Goal: Find specific page/section: Find specific page/section

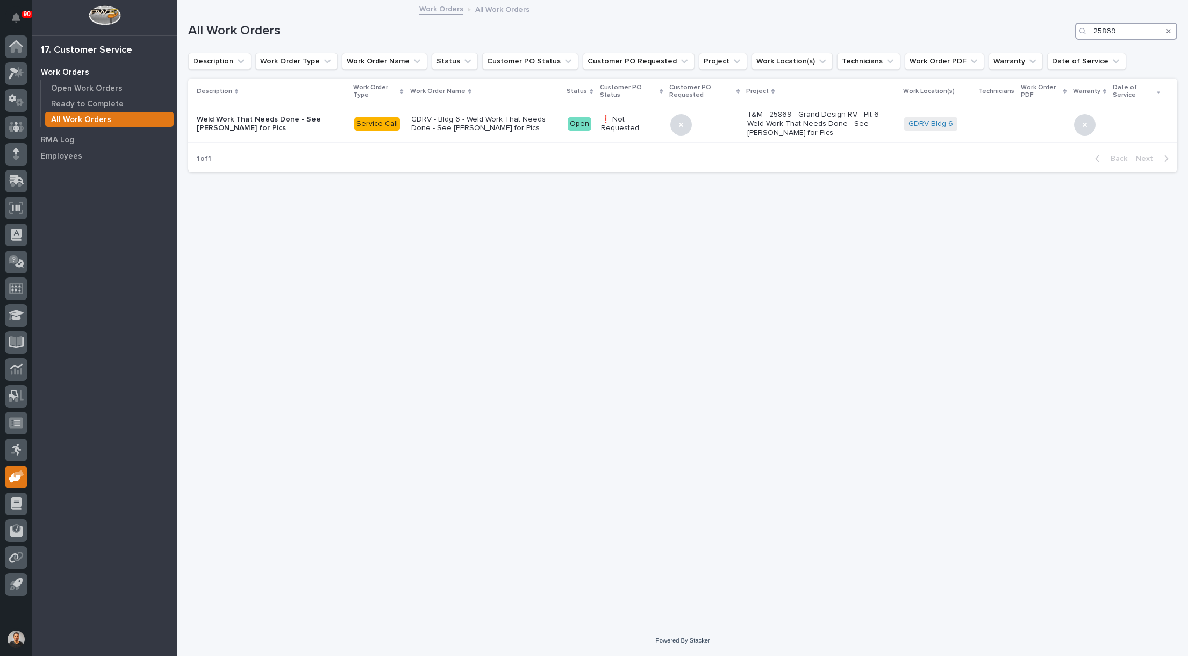
click at [1121, 30] on input "25869" at bounding box center [1126, 31] width 102 height 17
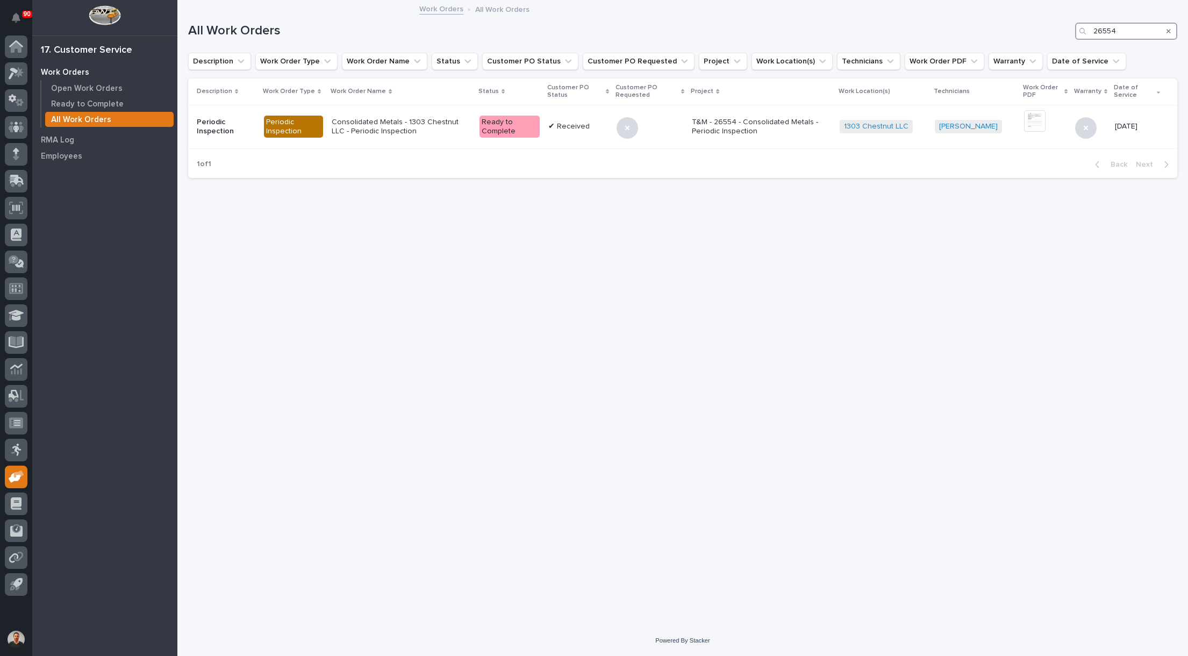
type input "26554"
click at [401, 123] on p "Consolidated Metals - 1303 Chestnut LLC - Periodic Inspection" at bounding box center [401, 127] width 139 height 18
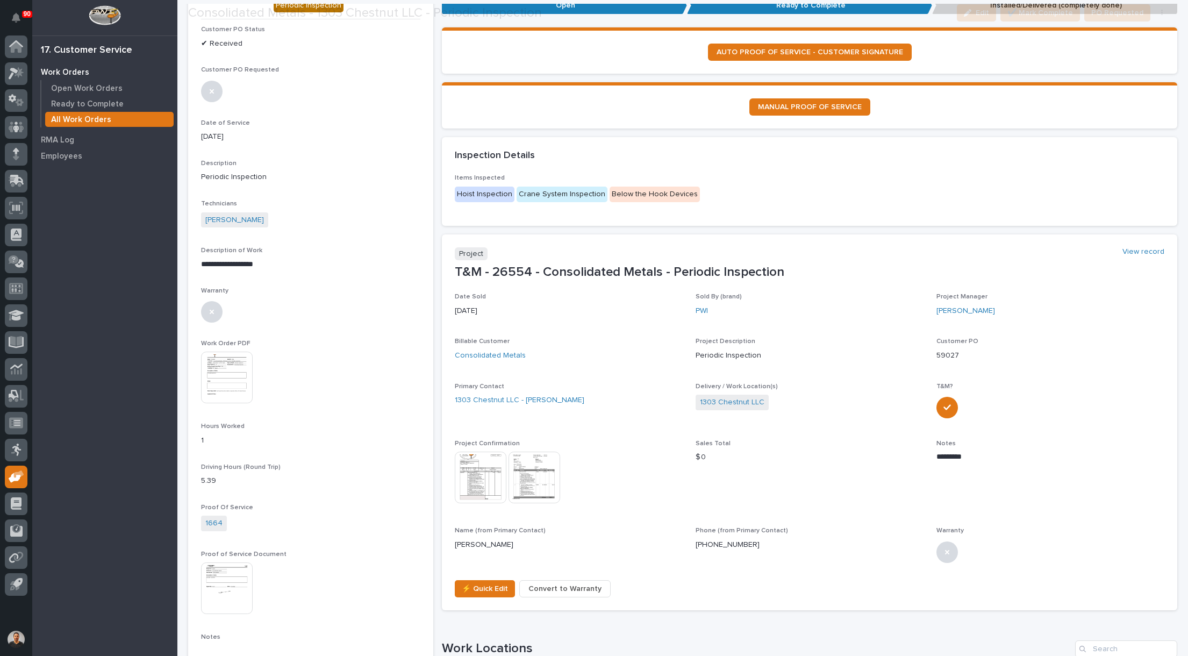
scroll to position [161, 0]
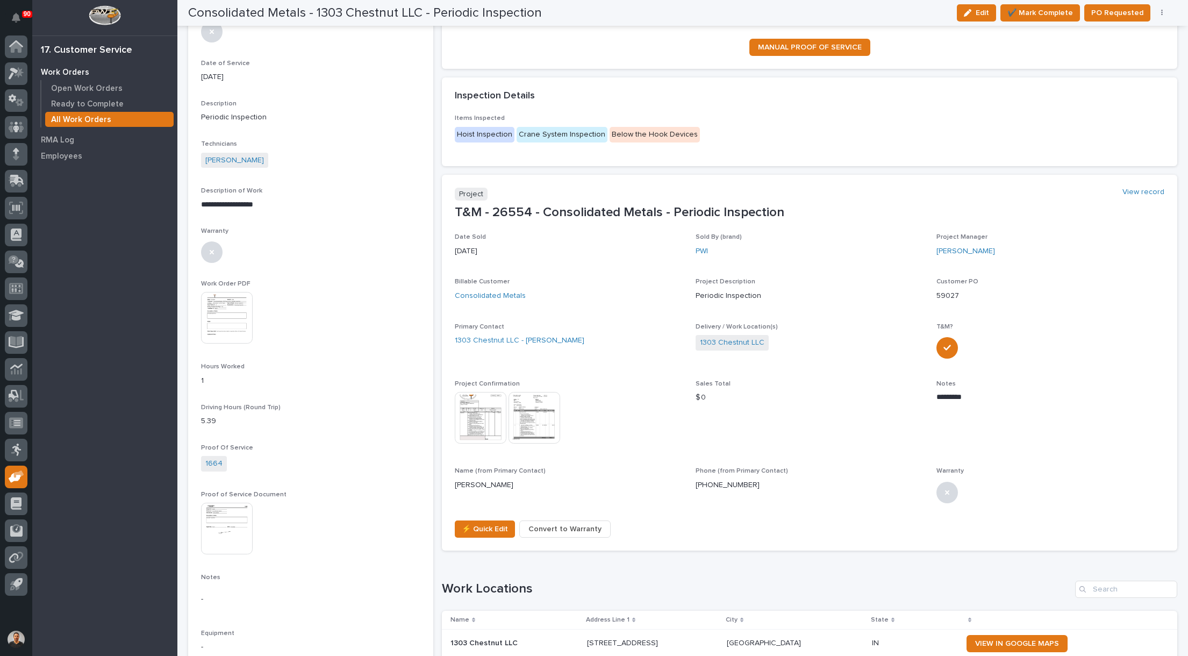
click at [240, 320] on img at bounding box center [227, 318] width 52 height 52
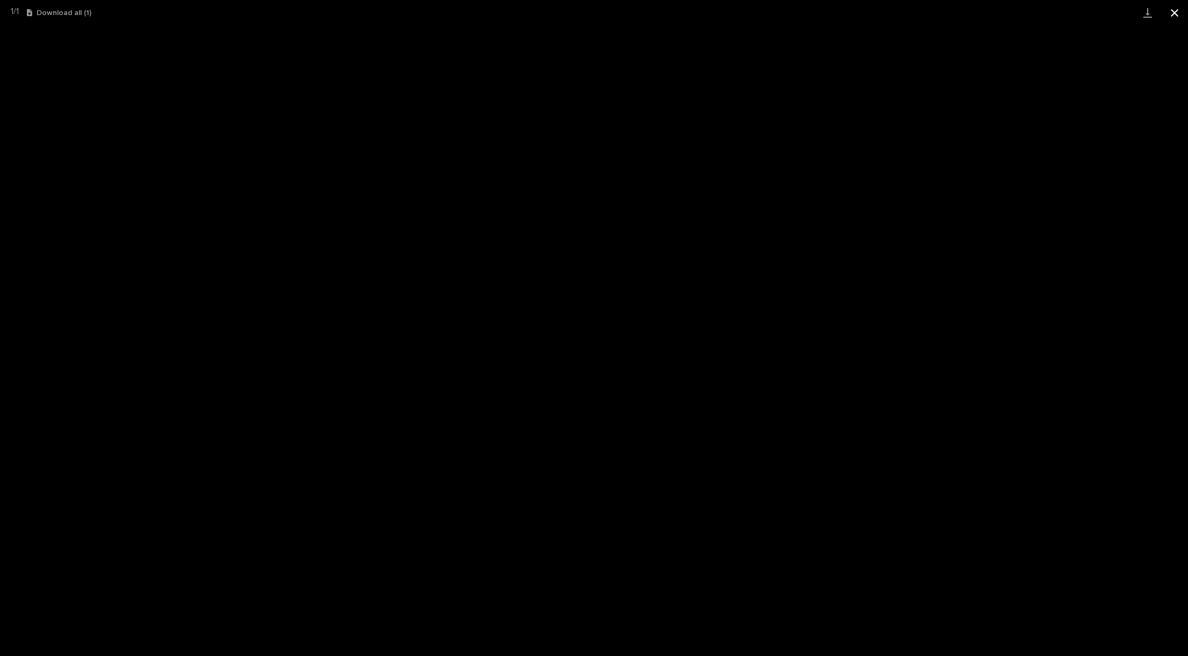
click at [1178, 13] on button "Close gallery" at bounding box center [1174, 12] width 27 height 25
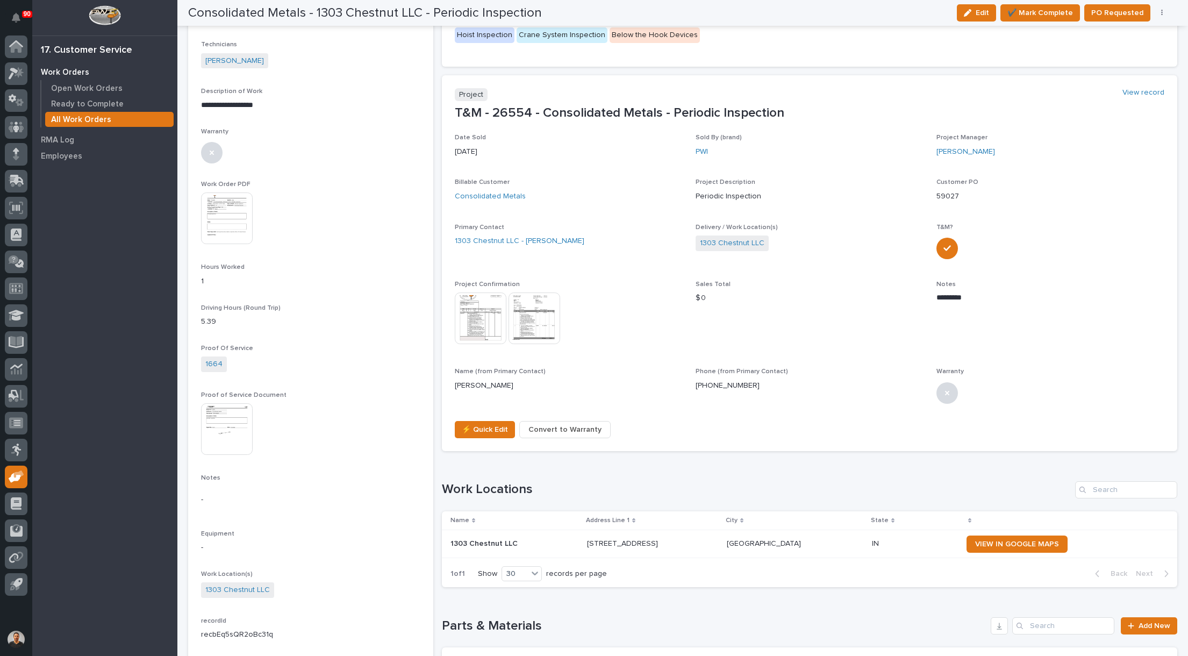
scroll to position [269, 0]
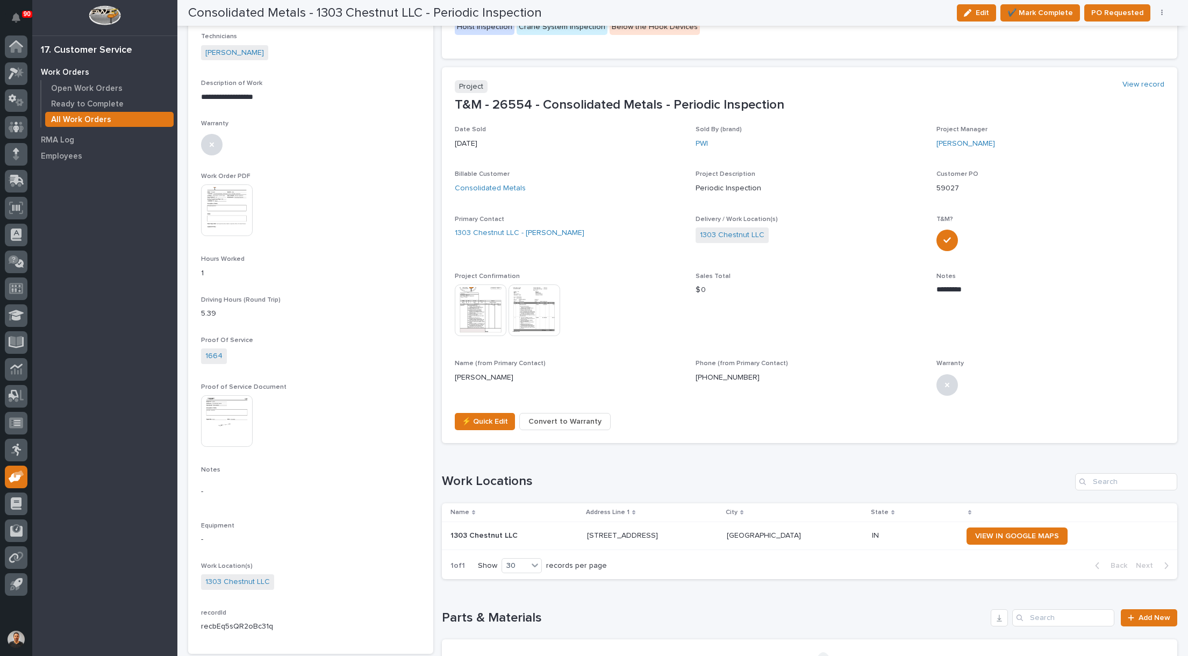
click at [234, 419] on img at bounding box center [227, 421] width 52 height 52
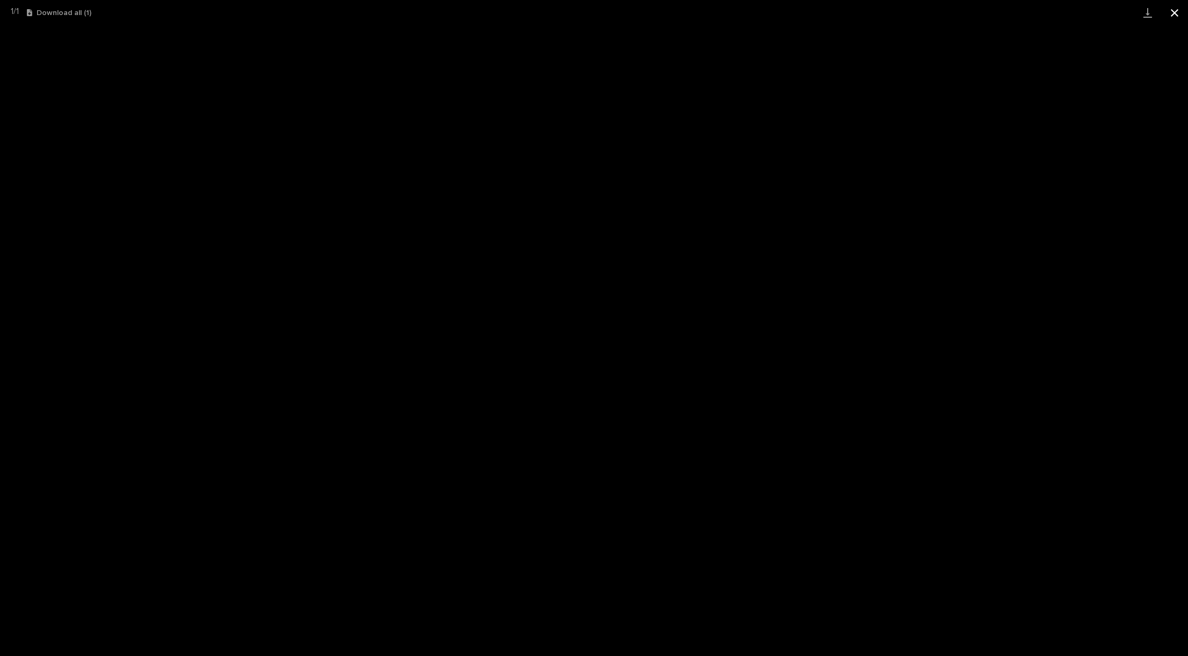
click at [1173, 9] on button "Close gallery" at bounding box center [1174, 12] width 27 height 25
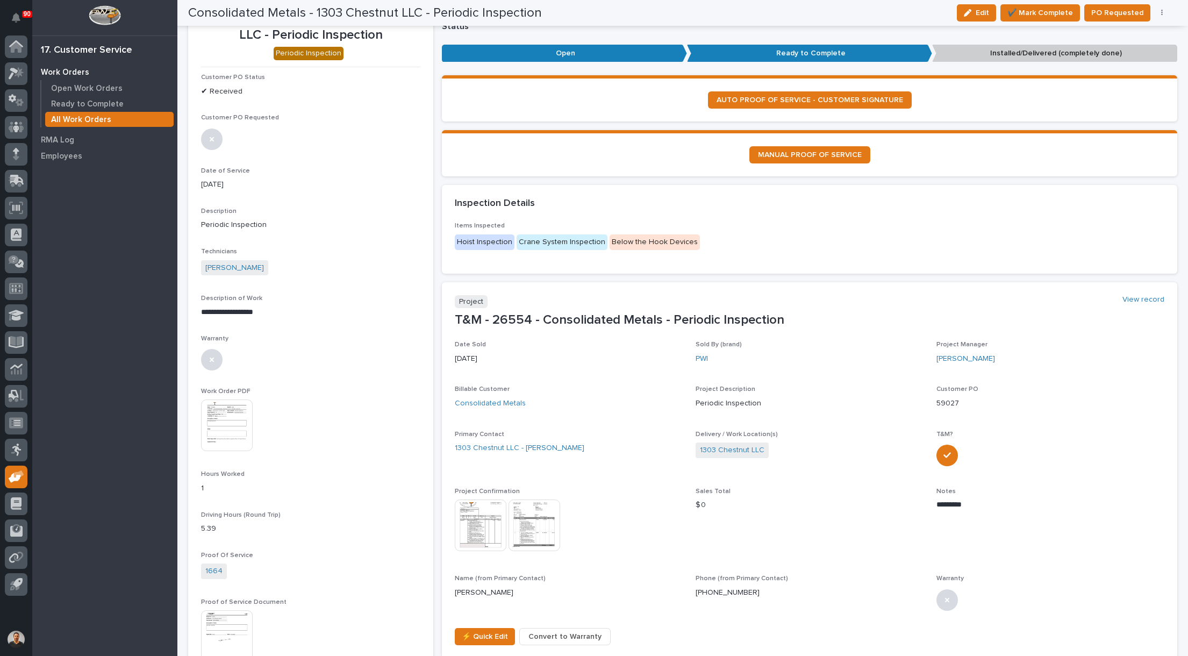
scroll to position [0, 0]
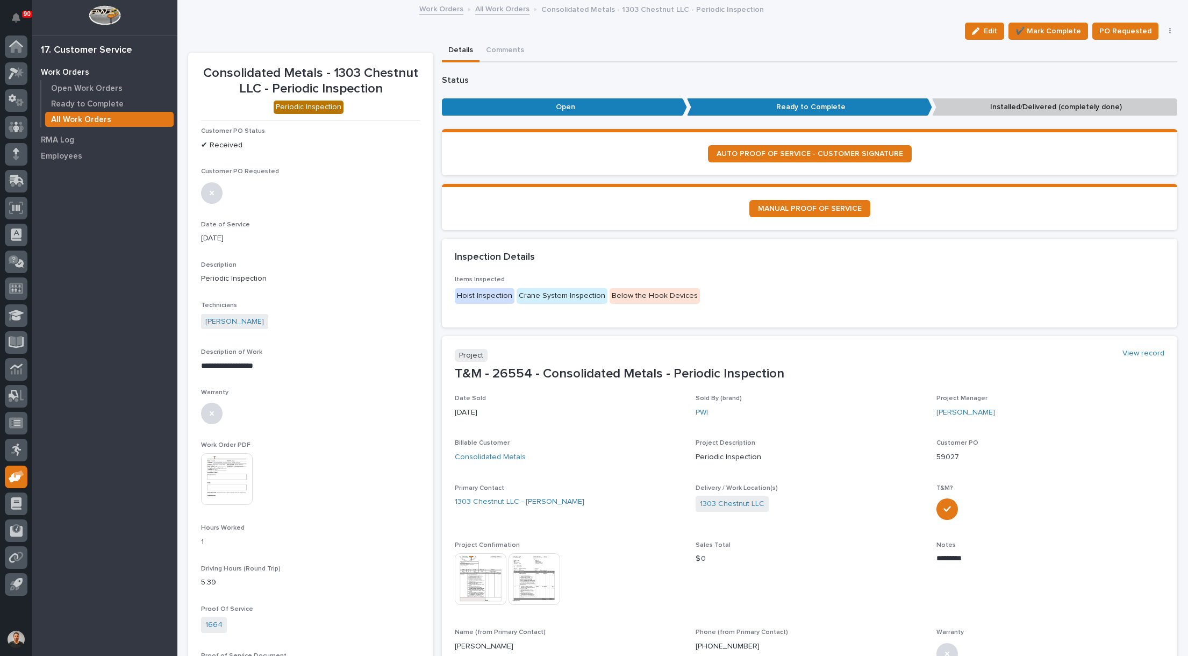
click at [73, 120] on p "All Work Orders" at bounding box center [81, 120] width 60 height 10
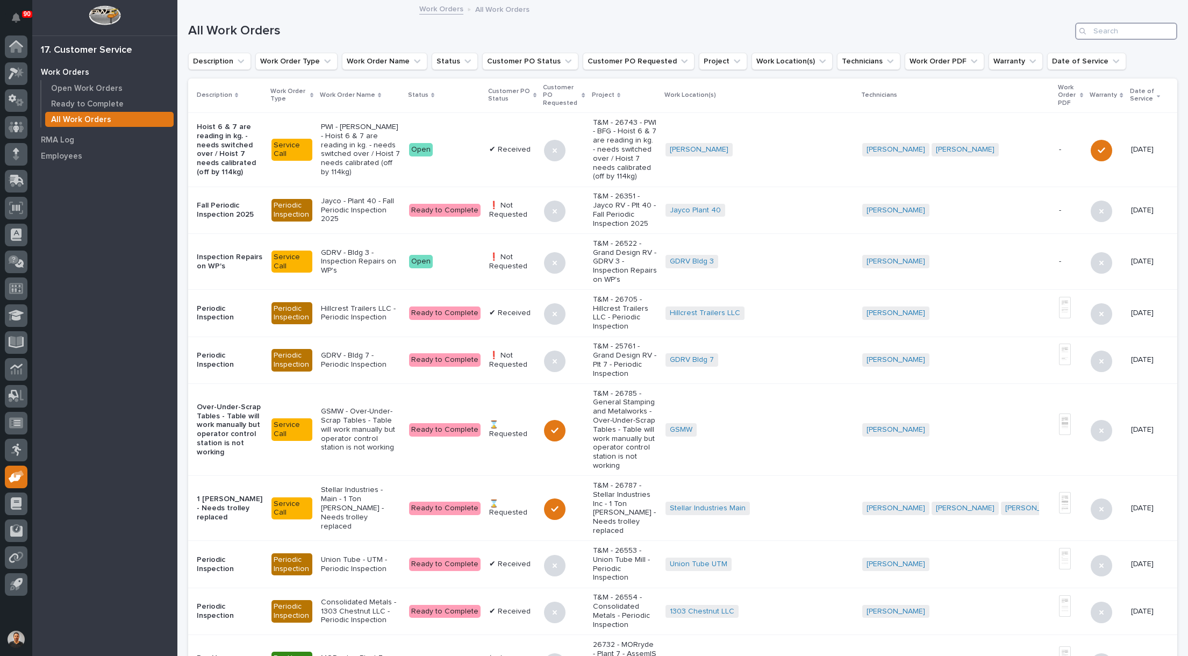
click at [1090, 32] on input "Search" at bounding box center [1126, 31] width 102 height 17
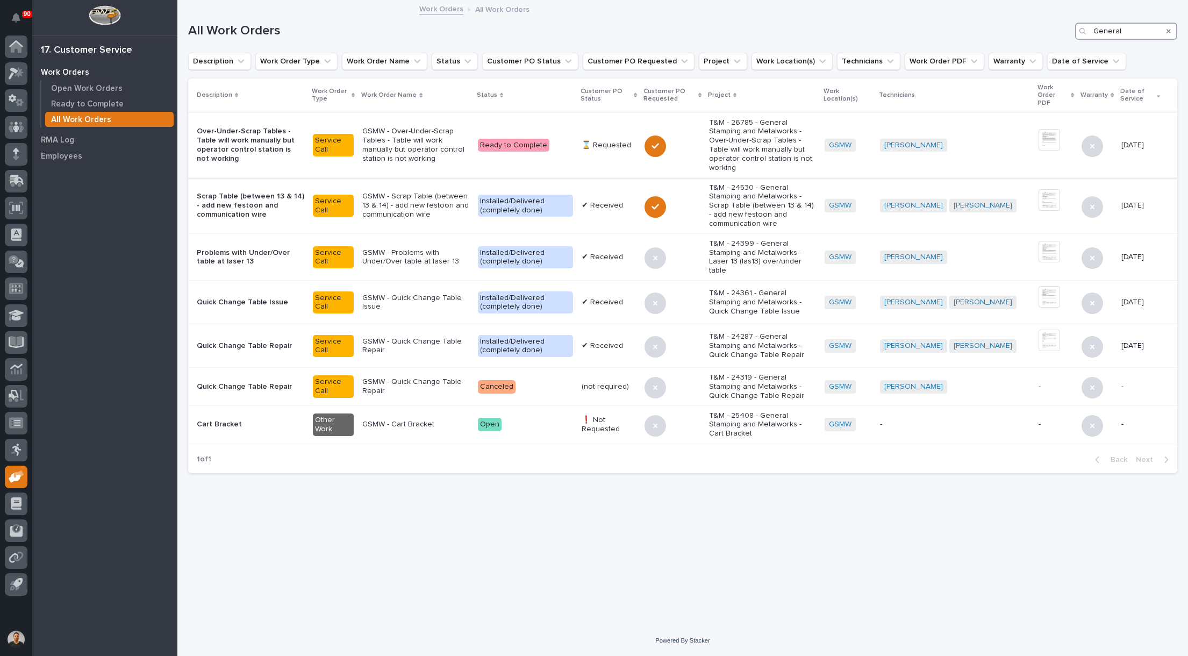
type input "General"
click at [424, 130] on p "GSMW - Over-Under-Scrap Tables - Table will work manually but operator control …" at bounding box center [415, 145] width 107 height 36
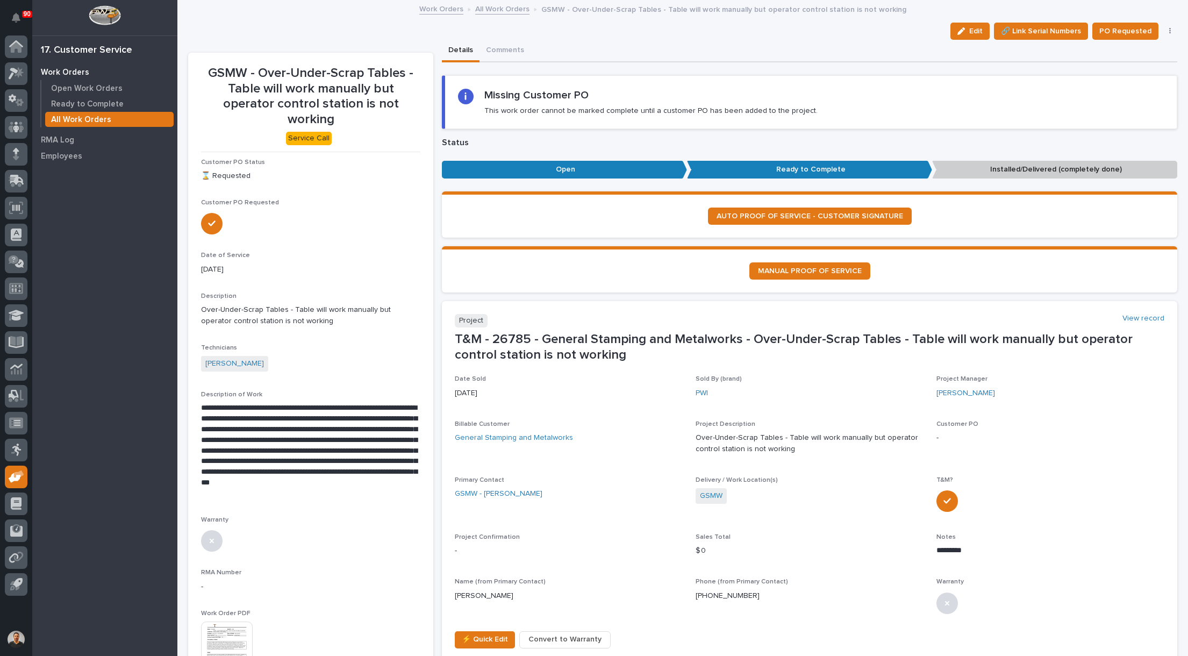
click at [83, 119] on p "All Work Orders" at bounding box center [81, 120] width 60 height 10
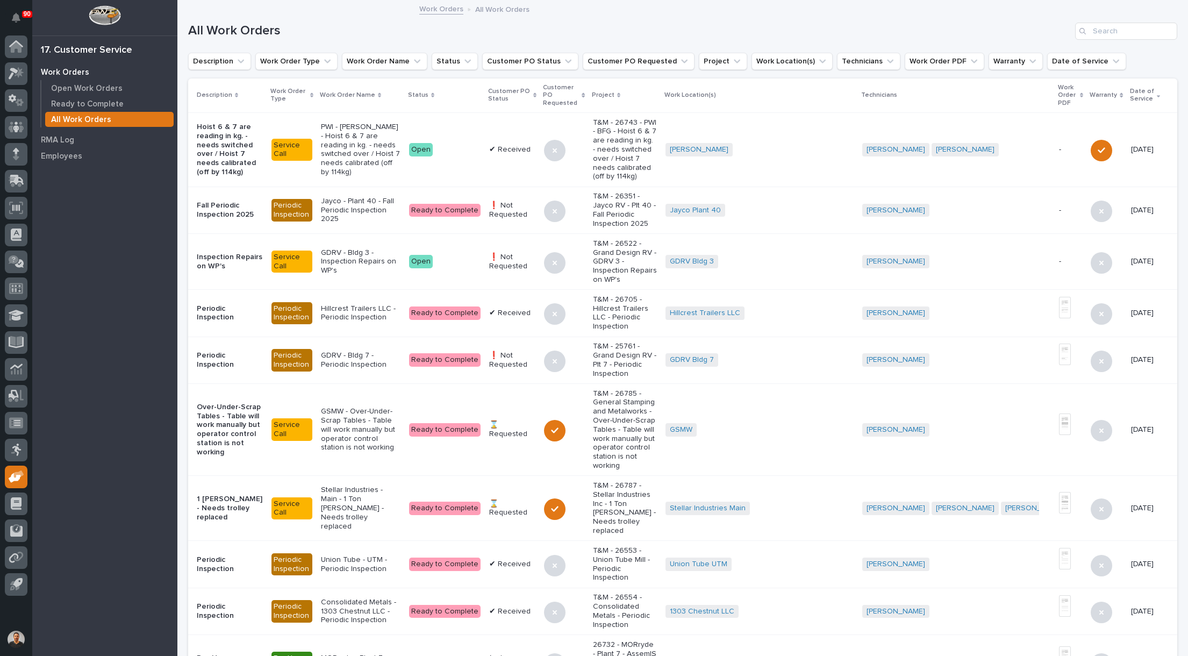
click at [83, 119] on p "All Work Orders" at bounding box center [81, 120] width 60 height 10
click at [1106, 27] on input "Search" at bounding box center [1126, 31] width 102 height 17
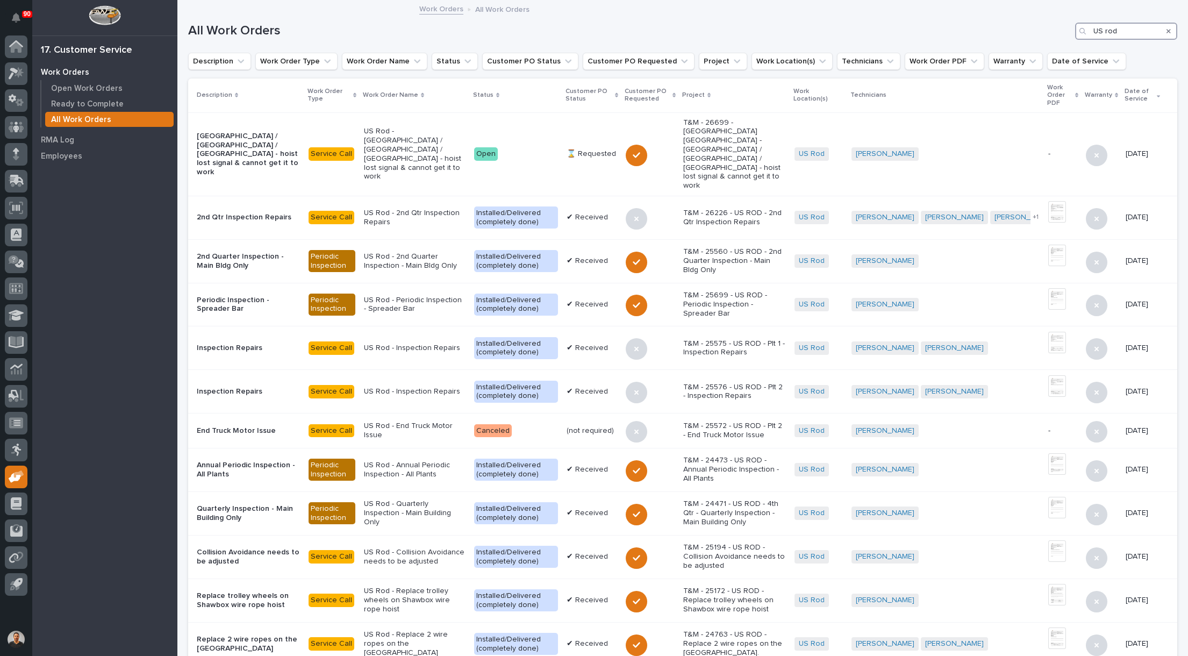
type input "US rod"
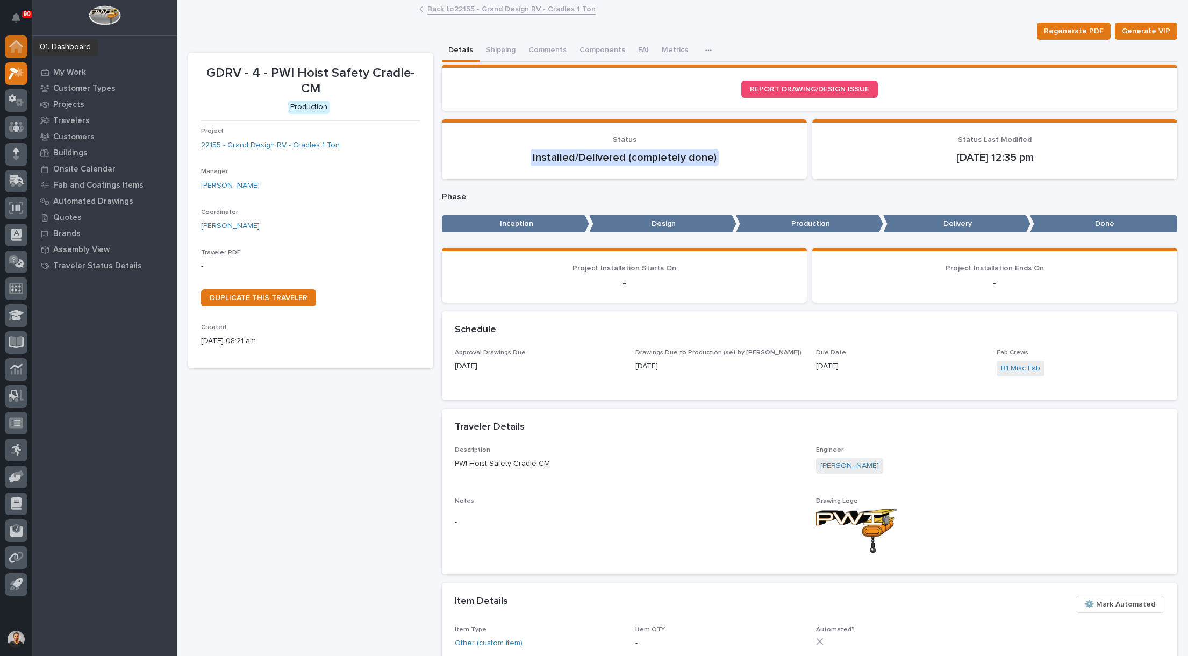
click at [13, 50] on icon at bounding box center [16, 47] width 11 height 11
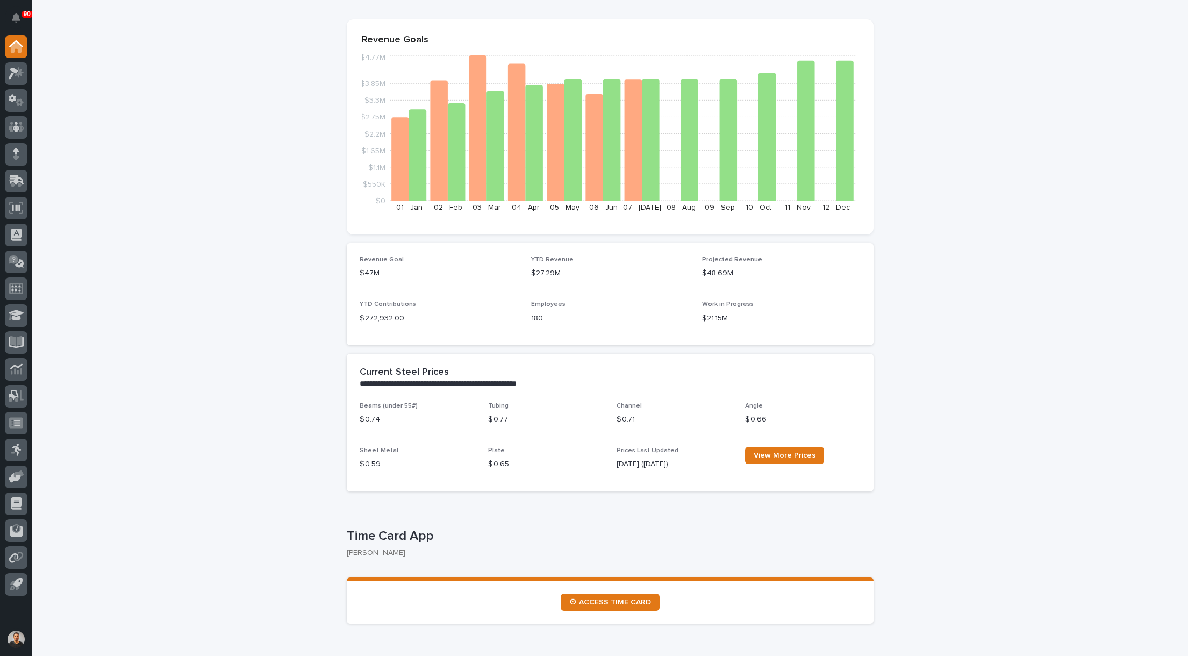
scroll to position [269, 0]
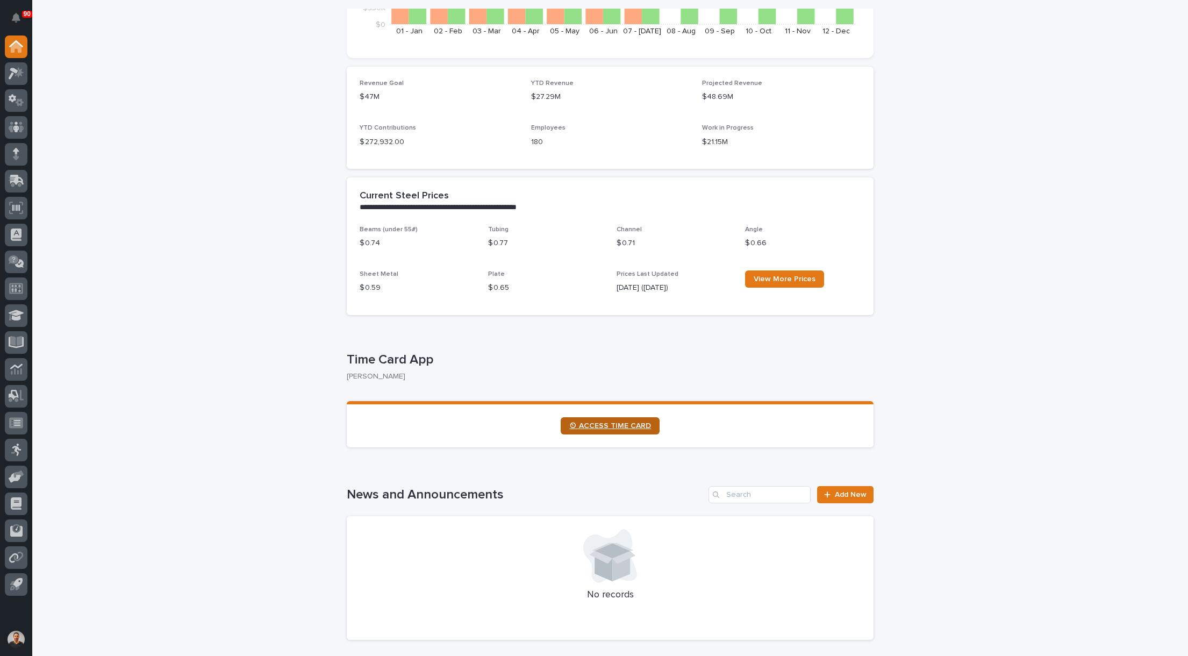
click at [601, 420] on link "⏲ ACCESS TIME CARD" at bounding box center [610, 425] width 99 height 17
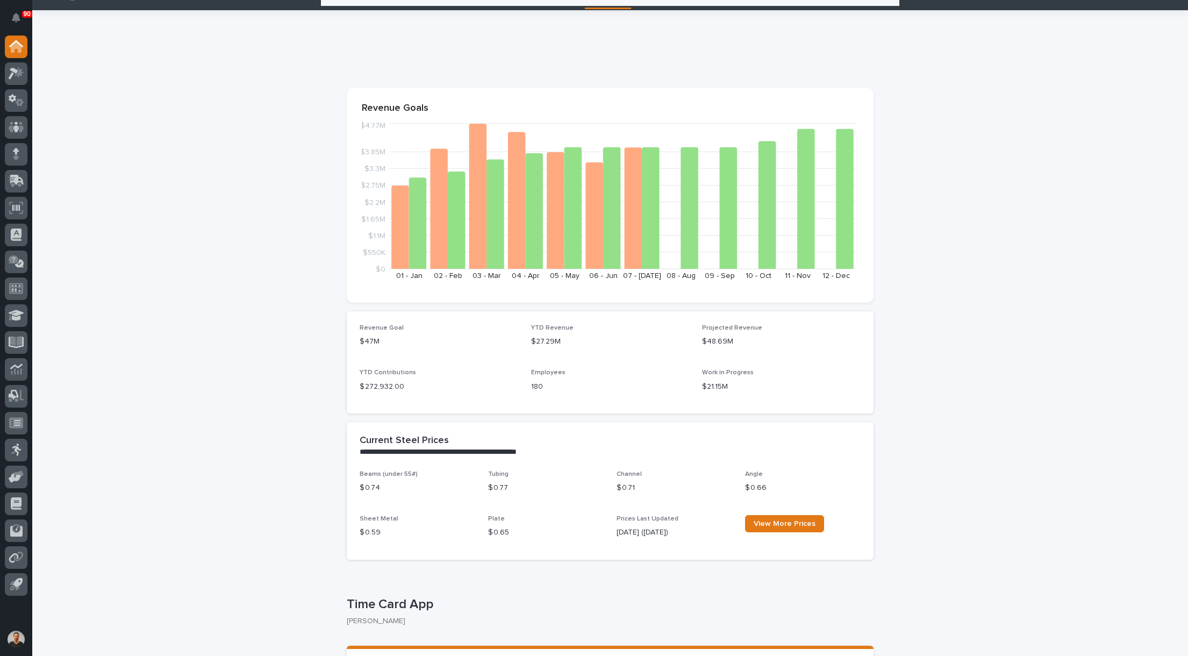
scroll to position [0, 0]
